Goal: Navigation & Orientation: Find specific page/section

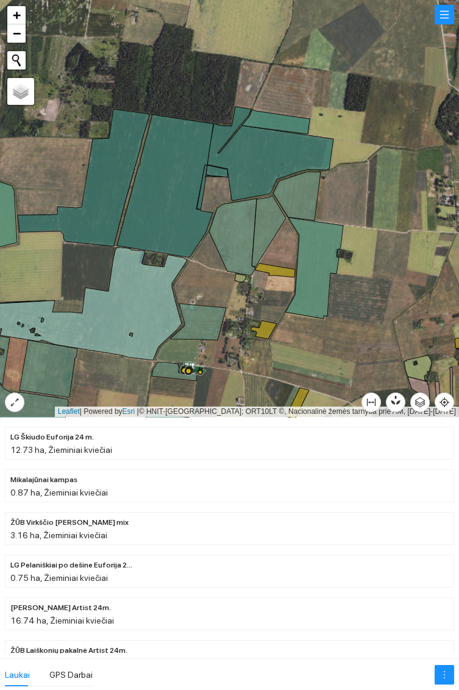
click at [109, 196] on icon at bounding box center [84, 177] width 132 height 137
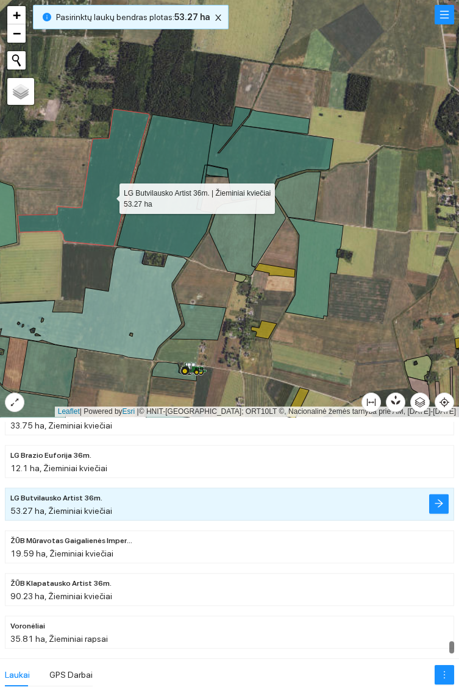
click at [172, 148] on icon at bounding box center [165, 186] width 96 height 143
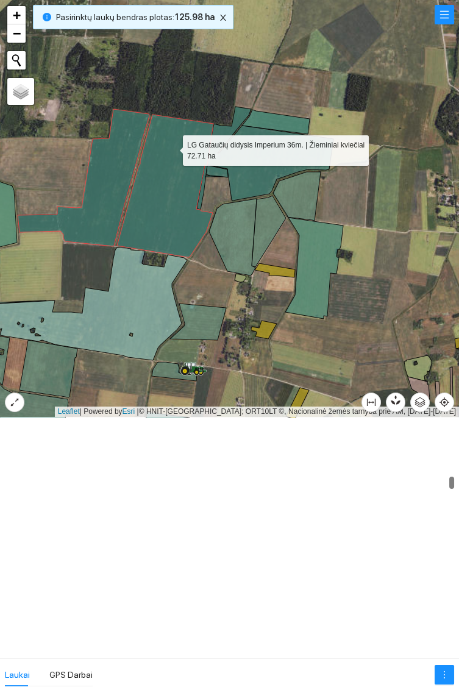
scroll to position [3151, 0]
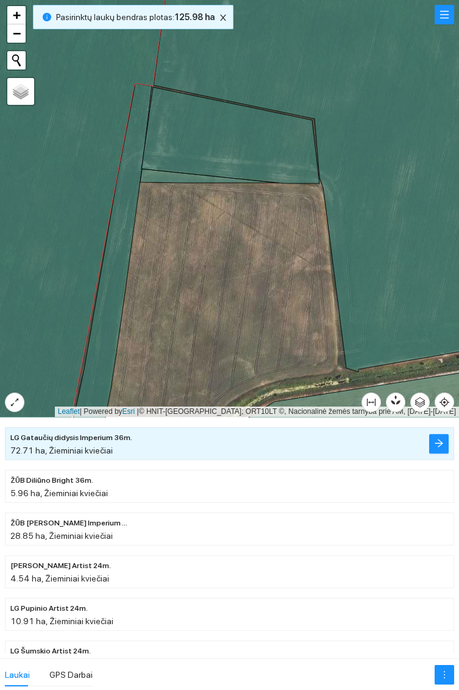
click at [241, 132] on icon at bounding box center [230, 135] width 178 height 96
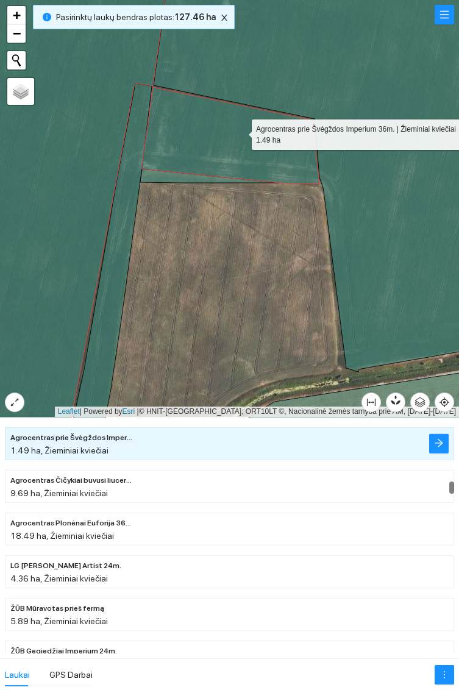
click at [175, 179] on icon at bounding box center [209, 176] width 138 height 14
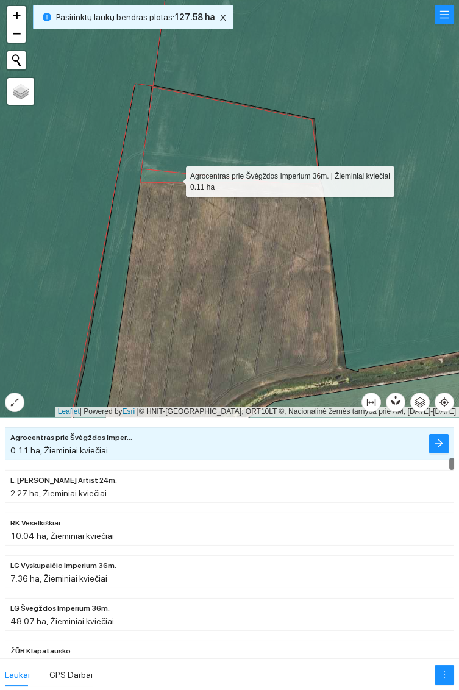
click at [112, 328] on icon at bounding box center [111, 265] width 82 height 362
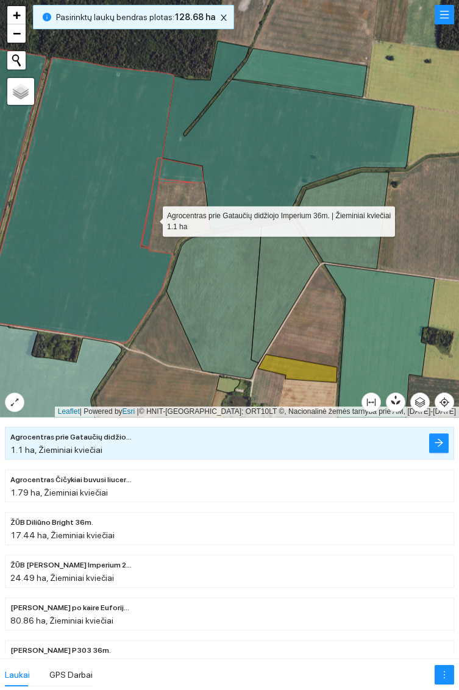
click at [312, 136] on icon at bounding box center [288, 135] width 252 height 188
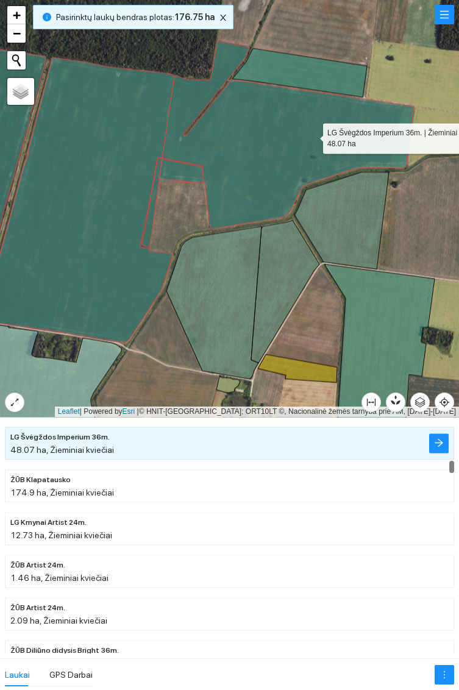
click at [329, 71] on icon at bounding box center [299, 72] width 135 height 49
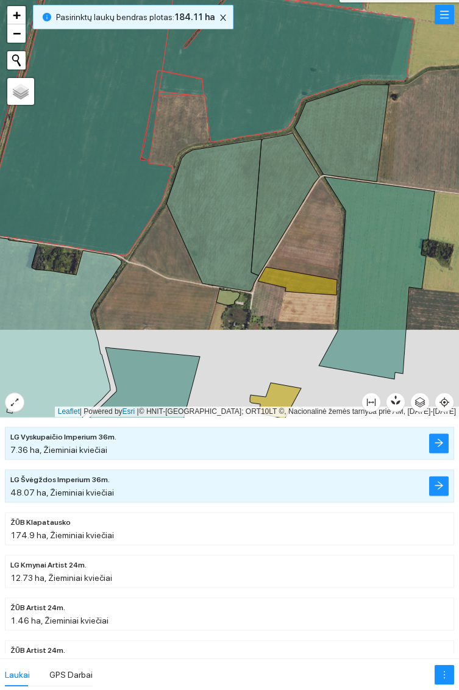
click at [356, 128] on icon at bounding box center [342, 133] width 95 height 97
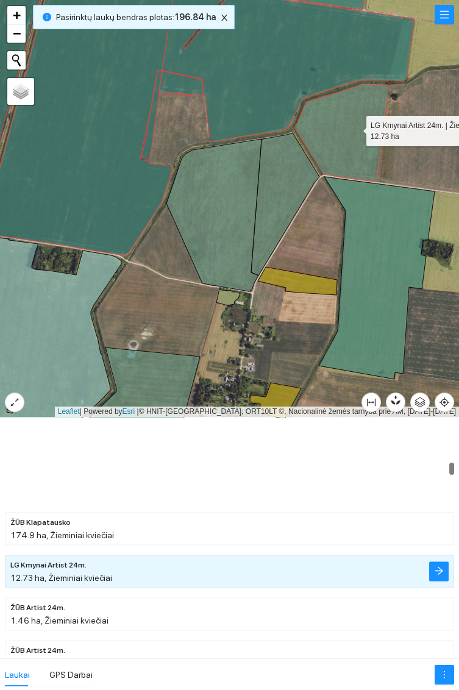
scroll to position [2344, 0]
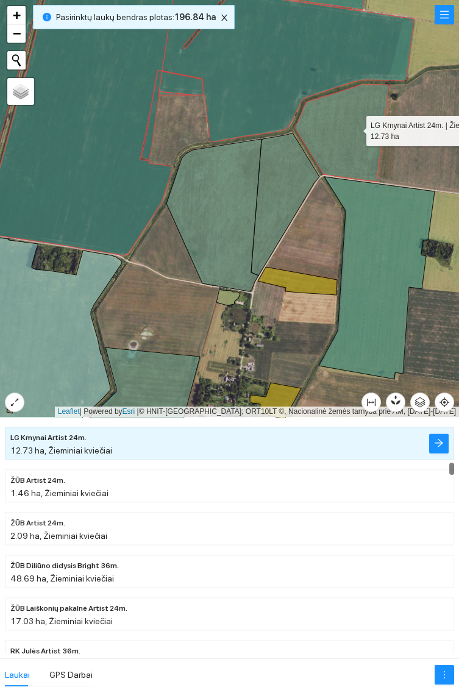
click at [223, 215] on icon at bounding box center [213, 215] width 95 height 152
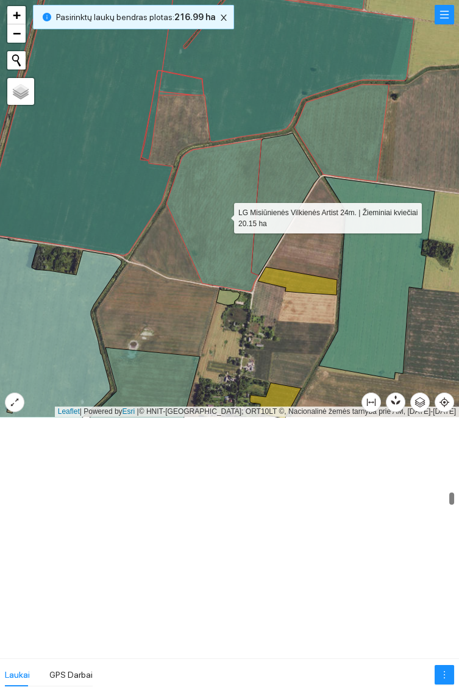
scroll to position [4092, 0]
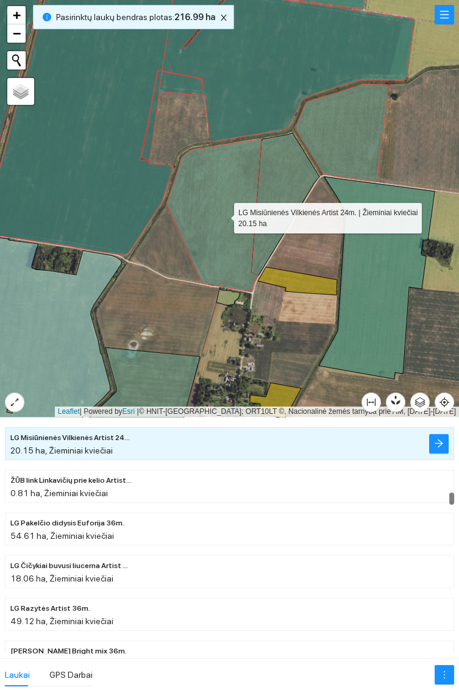
click at [292, 171] on icon at bounding box center [285, 204] width 68 height 143
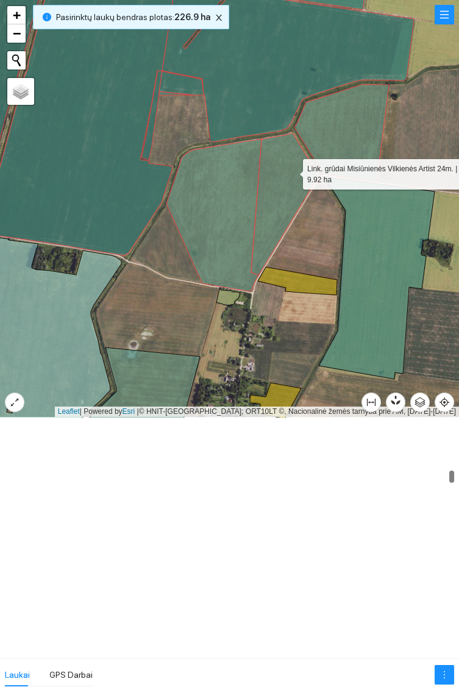
scroll to position [2813, 0]
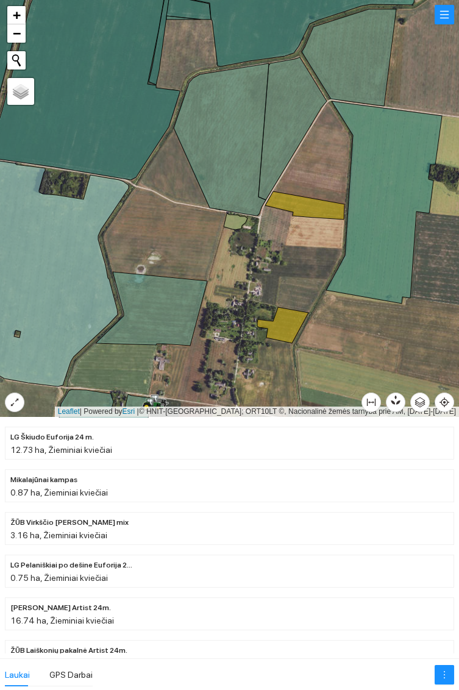
click at [292, 99] on icon at bounding box center [293, 128] width 68 height 143
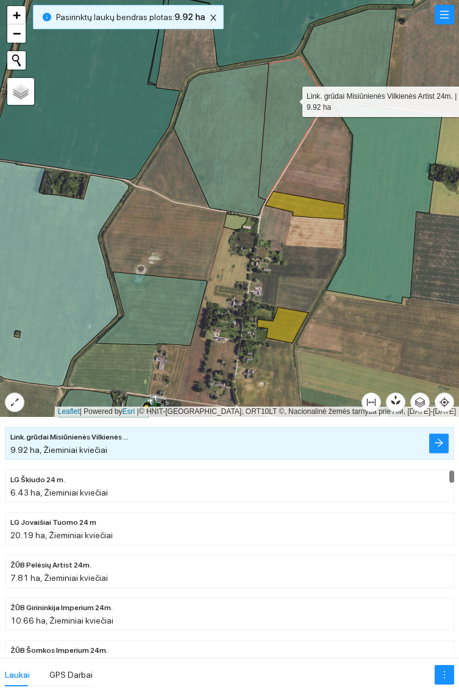
click at [207, 141] on icon at bounding box center [221, 139] width 95 height 152
